Goal: Go to known website: Access a specific website the user already knows

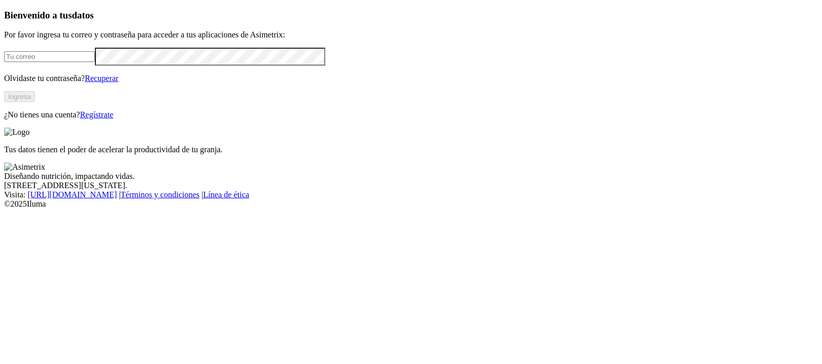
type input "[PERSON_NAME][EMAIL_ADDRESS][PERSON_NAME][DOMAIN_NAME]"
click at [35, 102] on button "Ingresa" at bounding box center [19, 96] width 31 height 11
